Goal: Information Seeking & Learning: Learn about a topic

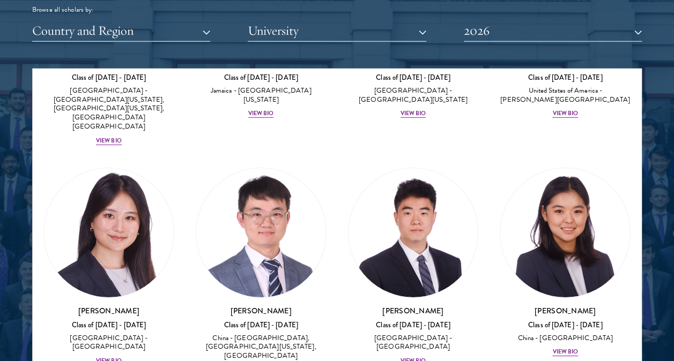
scroll to position [7725, 0]
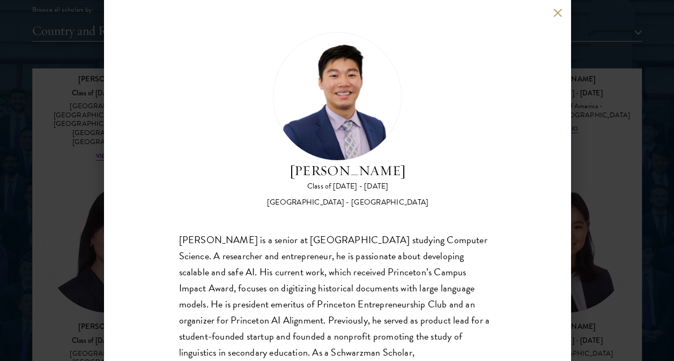
click at [557, 10] on button at bounding box center [557, 12] width 9 height 9
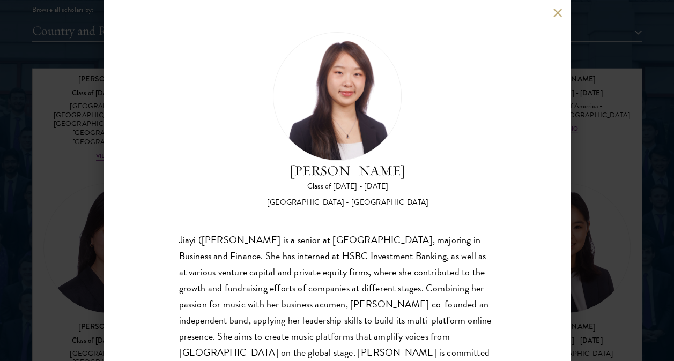
scroll to position [64, 0]
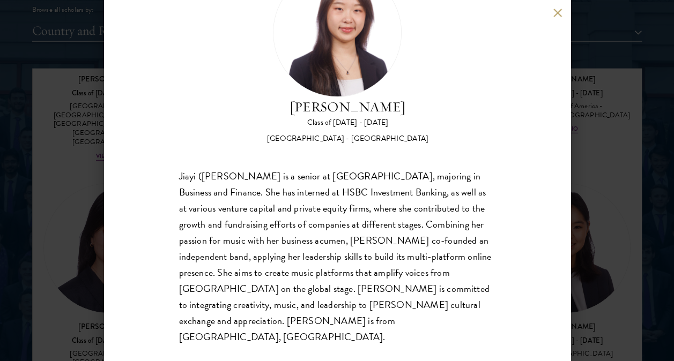
click at [555, 14] on button at bounding box center [557, 12] width 9 height 9
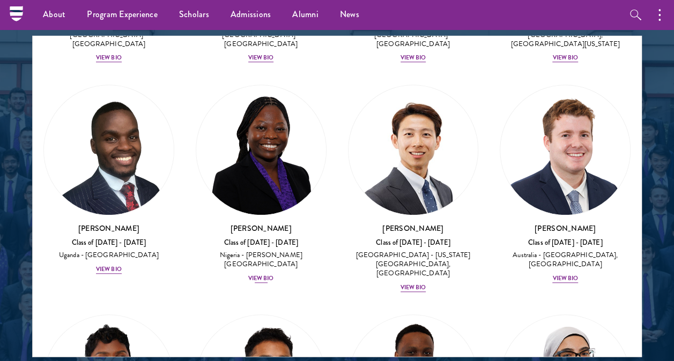
scroll to position [447, 0]
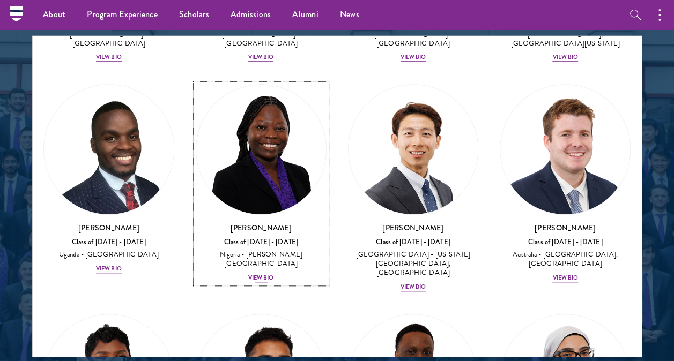
click at [260, 274] on div "View Bio" at bounding box center [261, 278] width 26 height 9
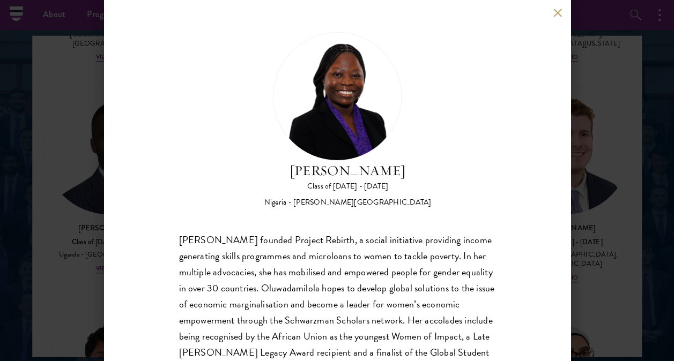
click at [553, 10] on button at bounding box center [557, 12] width 9 height 9
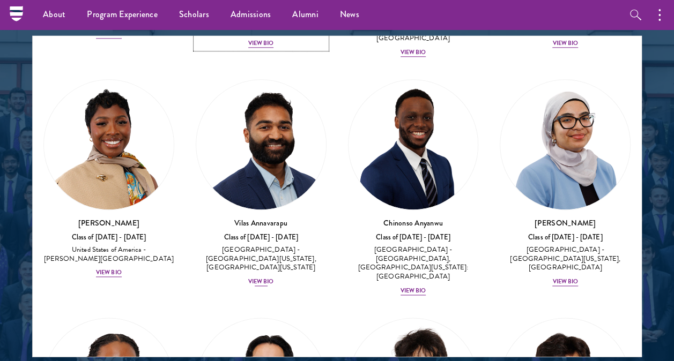
scroll to position [701, 0]
